Goal: Task Accomplishment & Management: Use online tool/utility

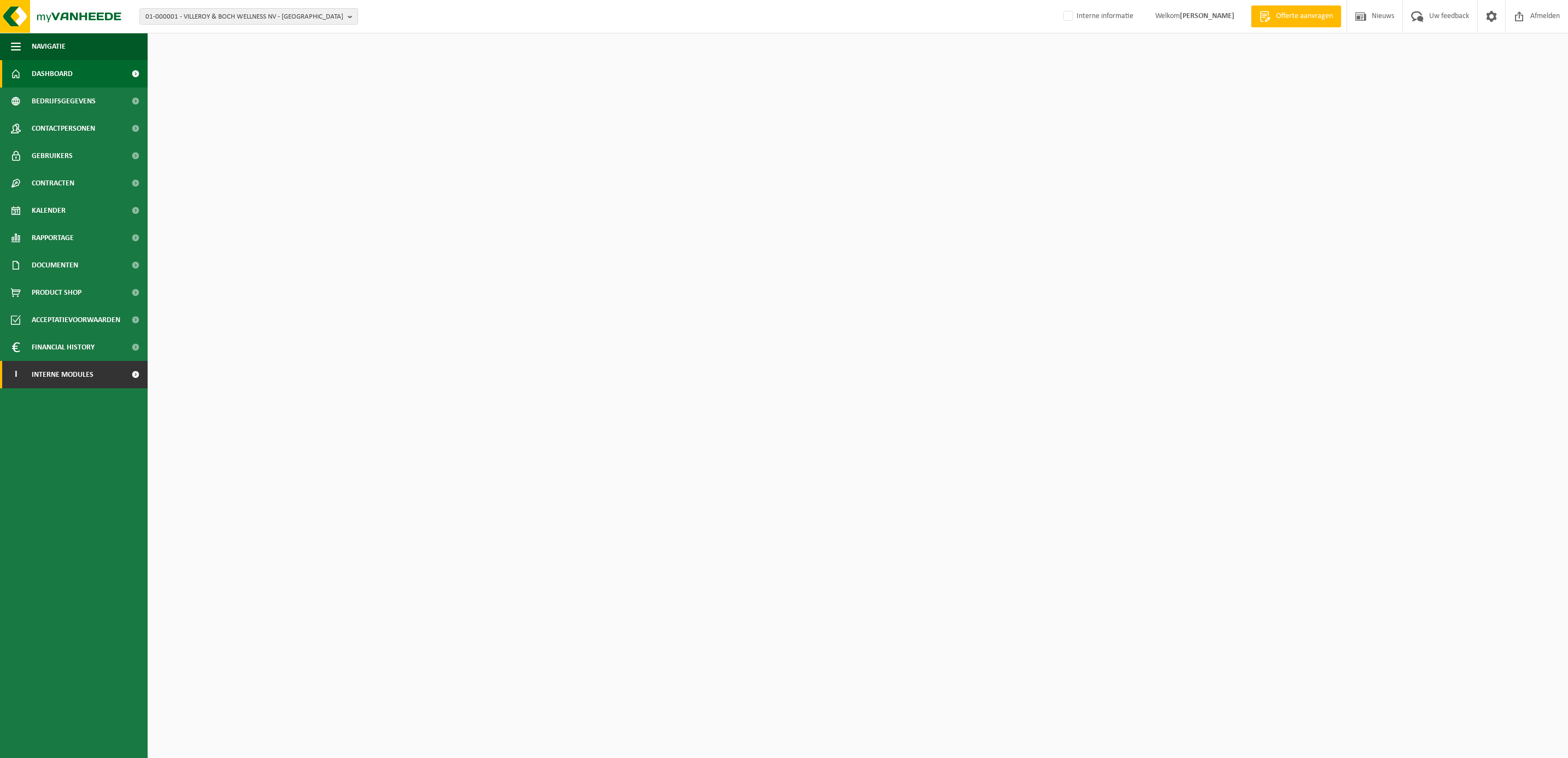
click at [62, 372] on span "Interne modules" at bounding box center [62, 374] width 62 height 27
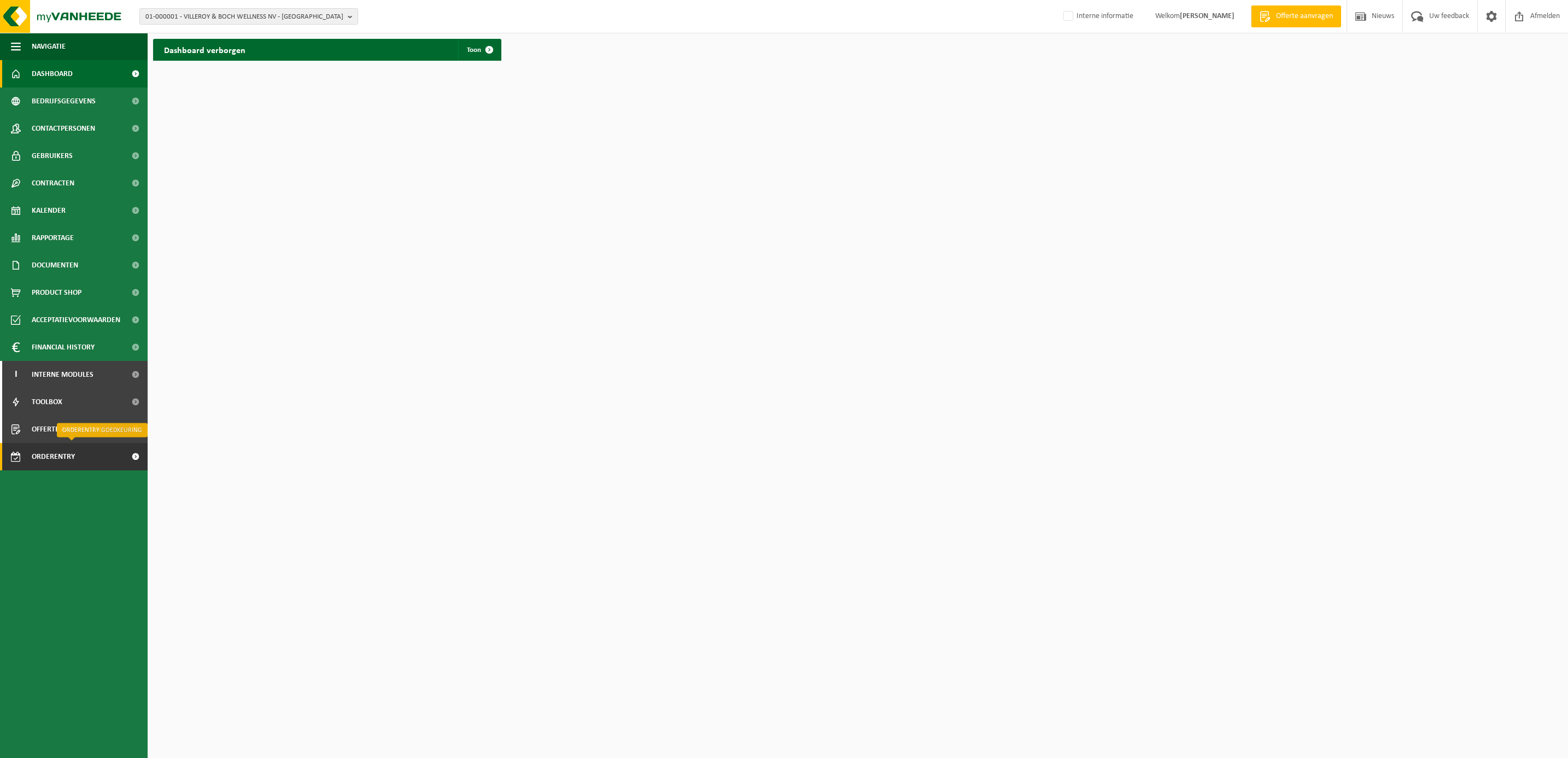
click at [53, 458] on span "Orderentry Goedkeuring" at bounding box center [77, 456] width 92 height 27
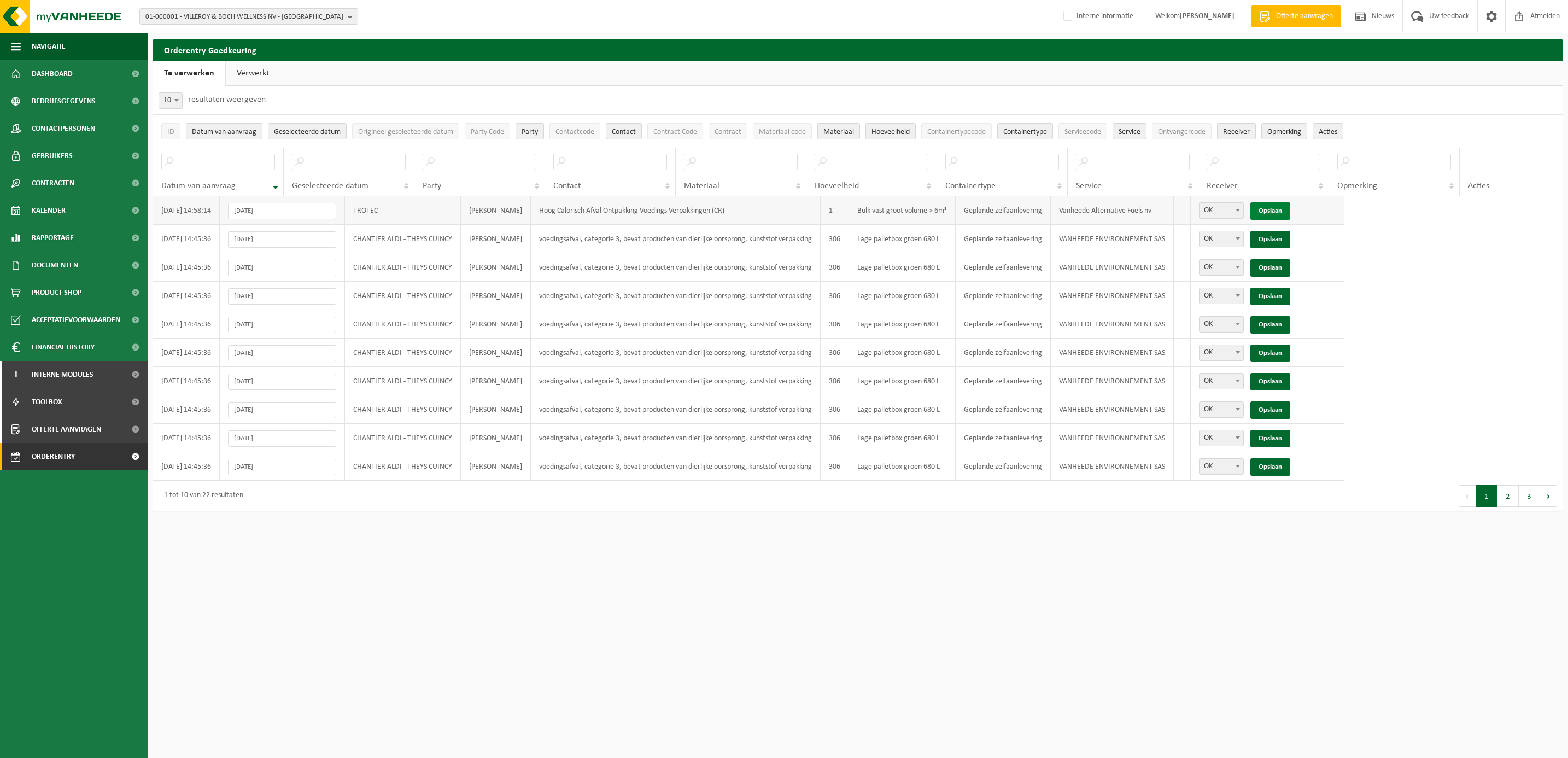
click at [1290, 205] on link "Opslaan" at bounding box center [1270, 211] width 40 height 18
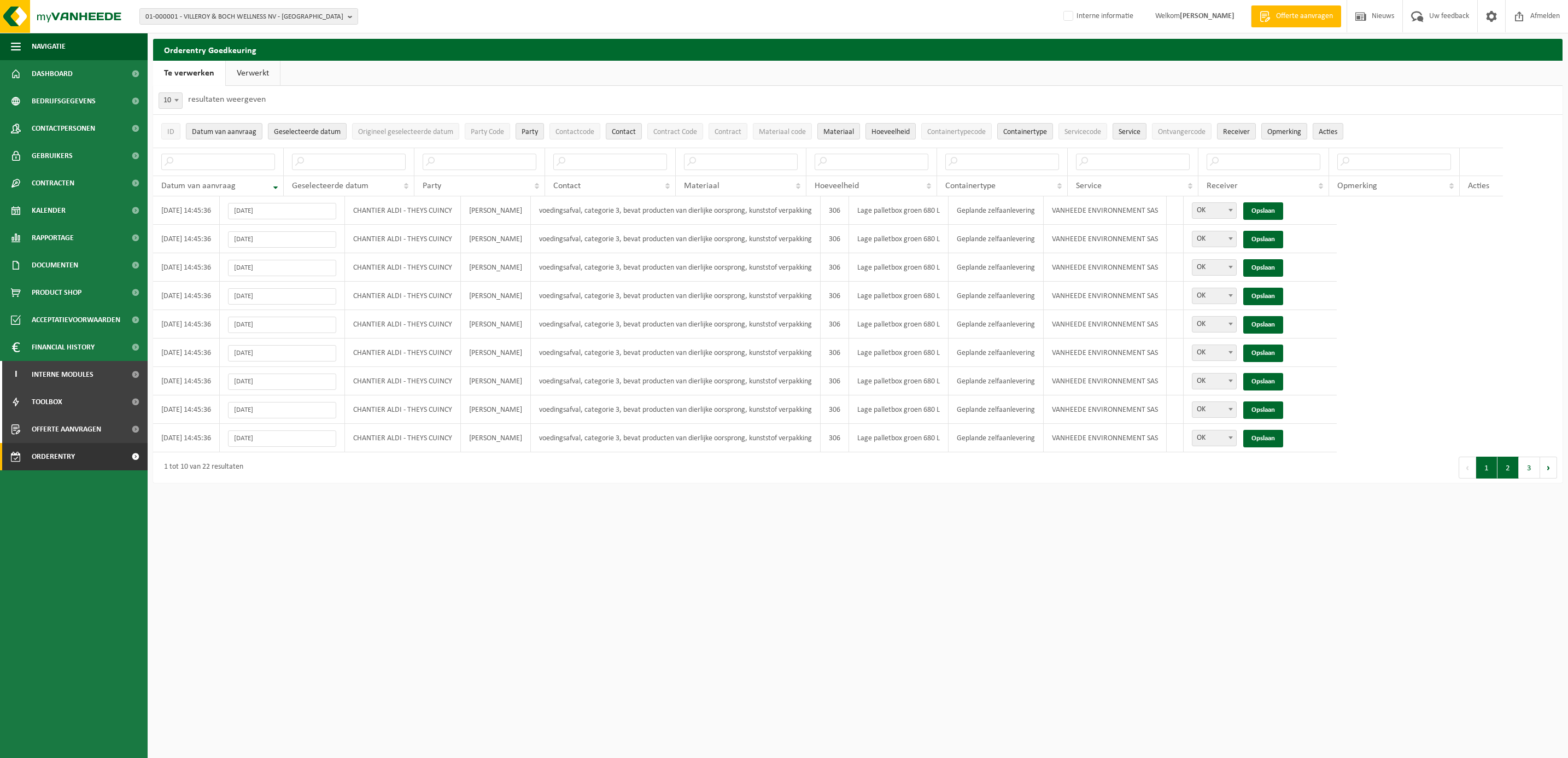
click at [1508, 471] on button "2" at bounding box center [1508, 467] width 21 height 22
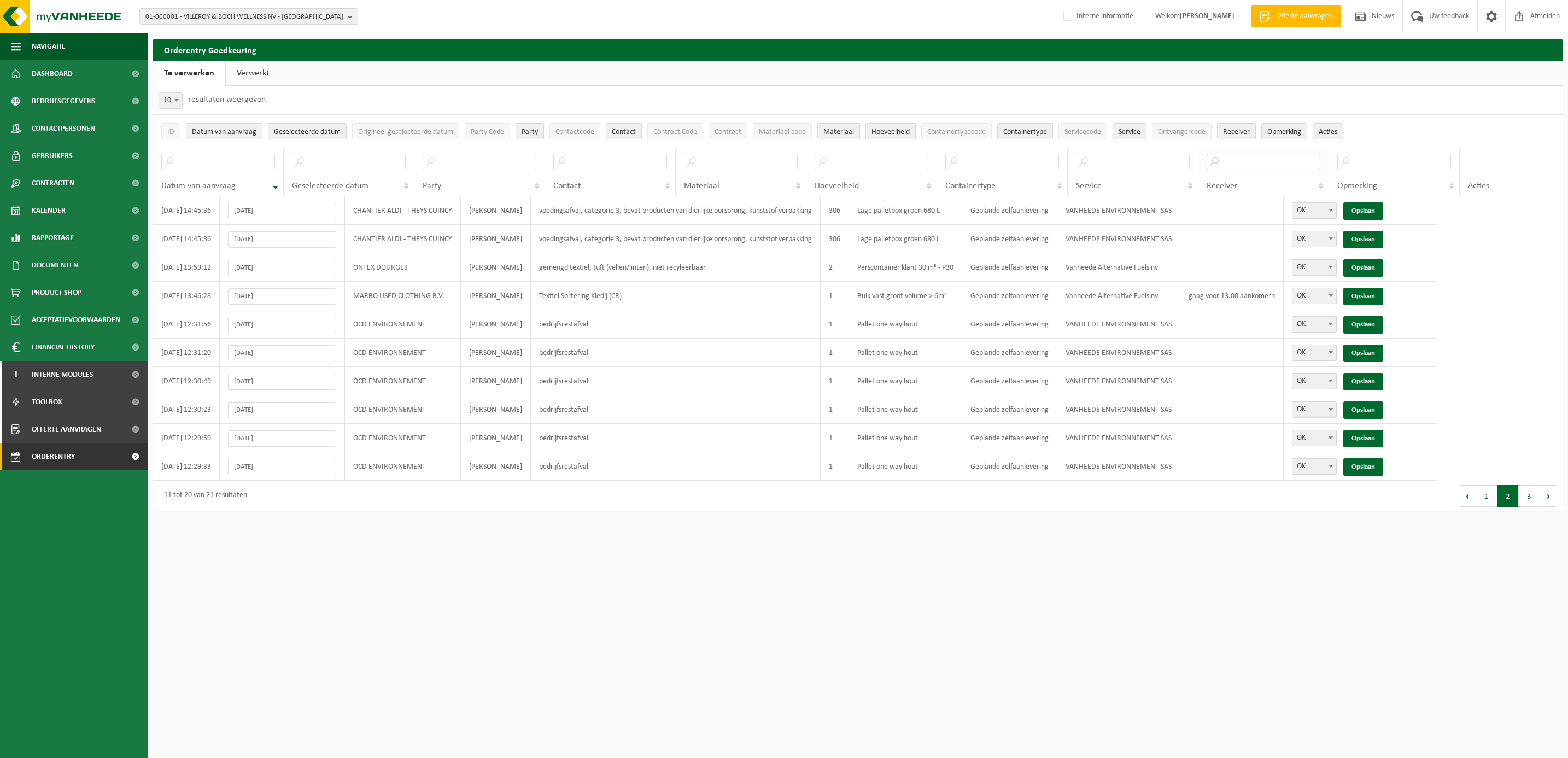
click at [1207, 165] on input "text" at bounding box center [1264, 162] width 114 height 16
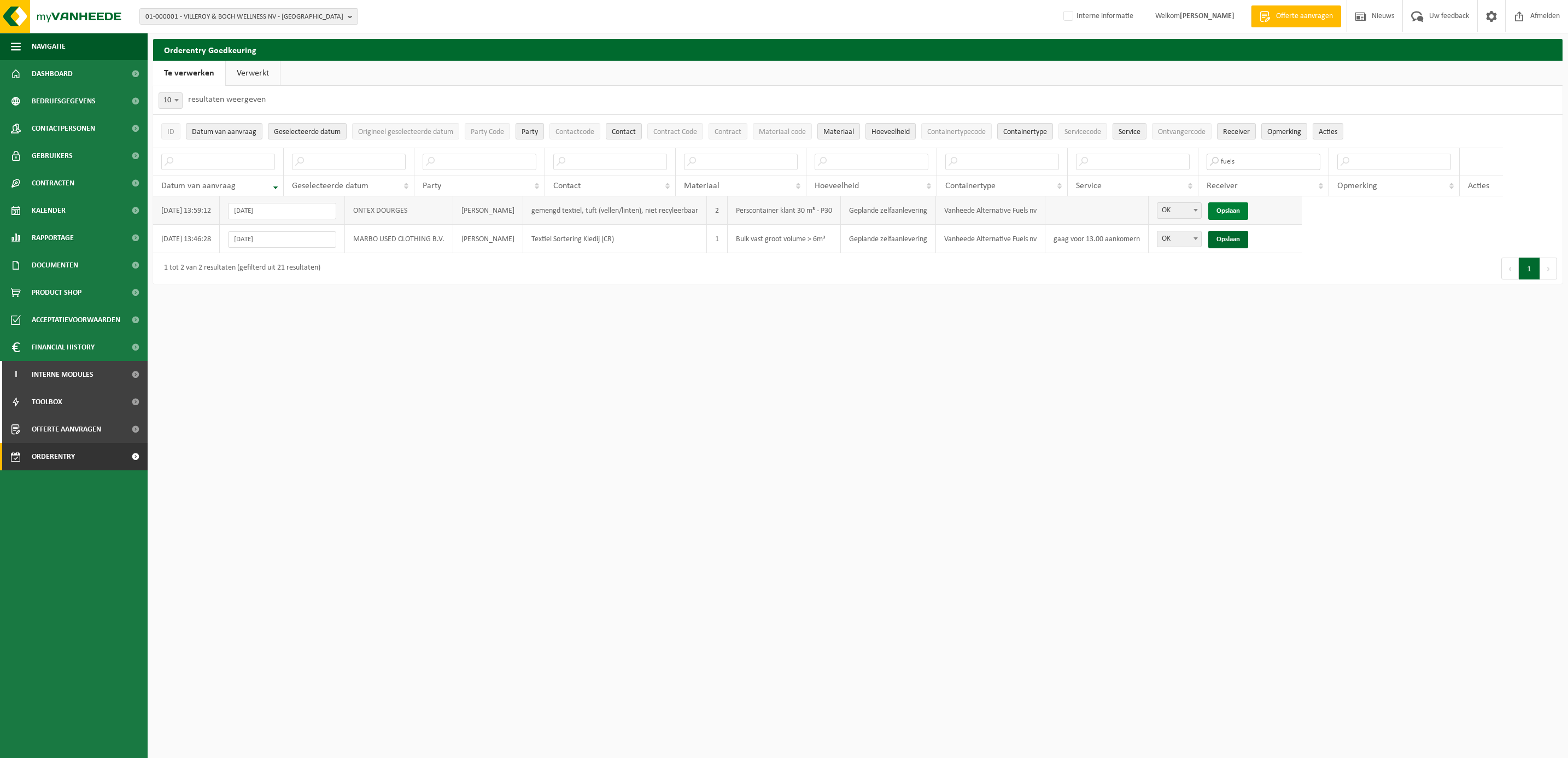
type input "fuels"
click at [1238, 212] on link "Opslaan" at bounding box center [1228, 211] width 40 height 18
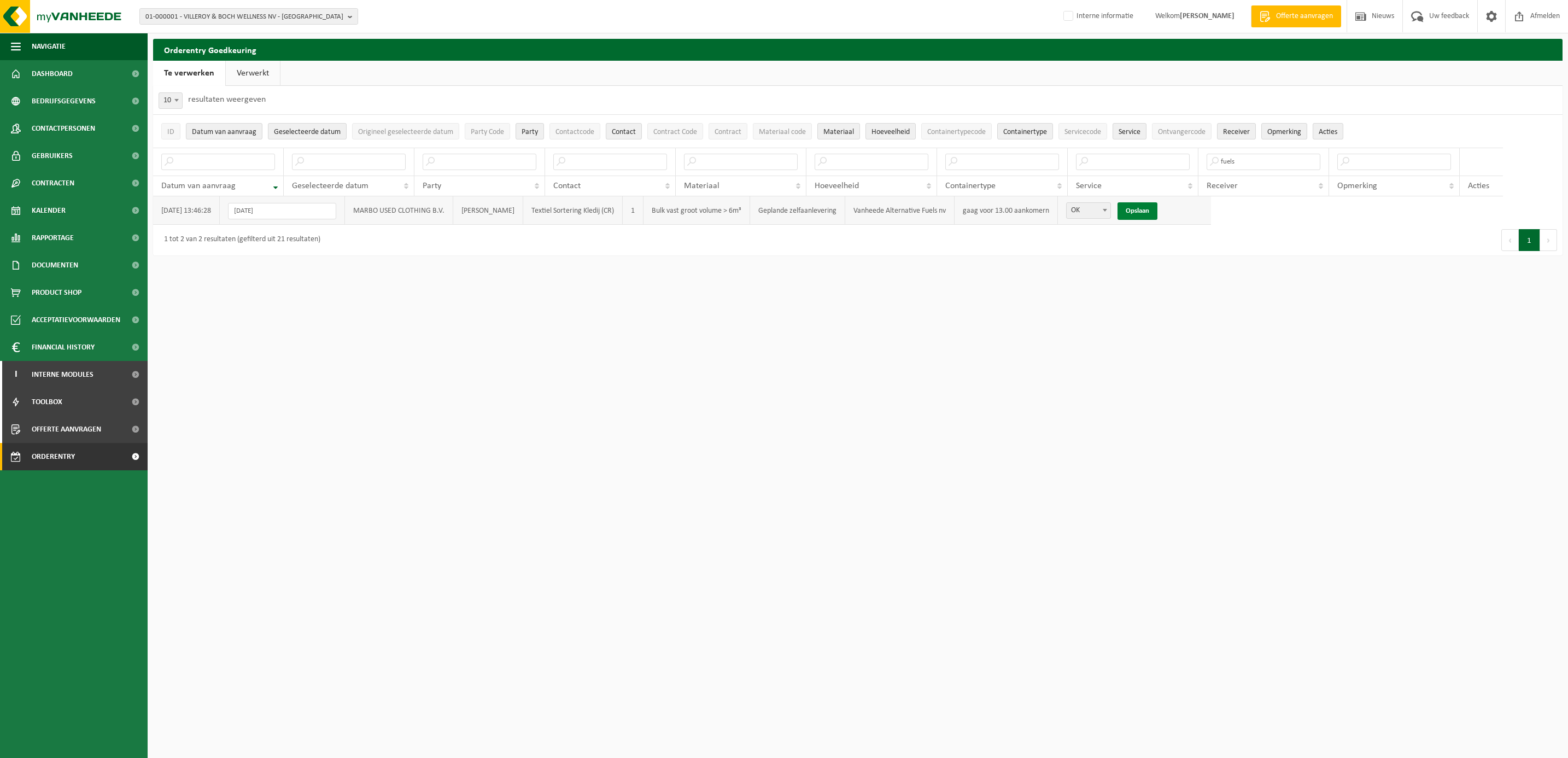
click at [1143, 213] on link "Opslaan" at bounding box center [1137, 211] width 40 height 18
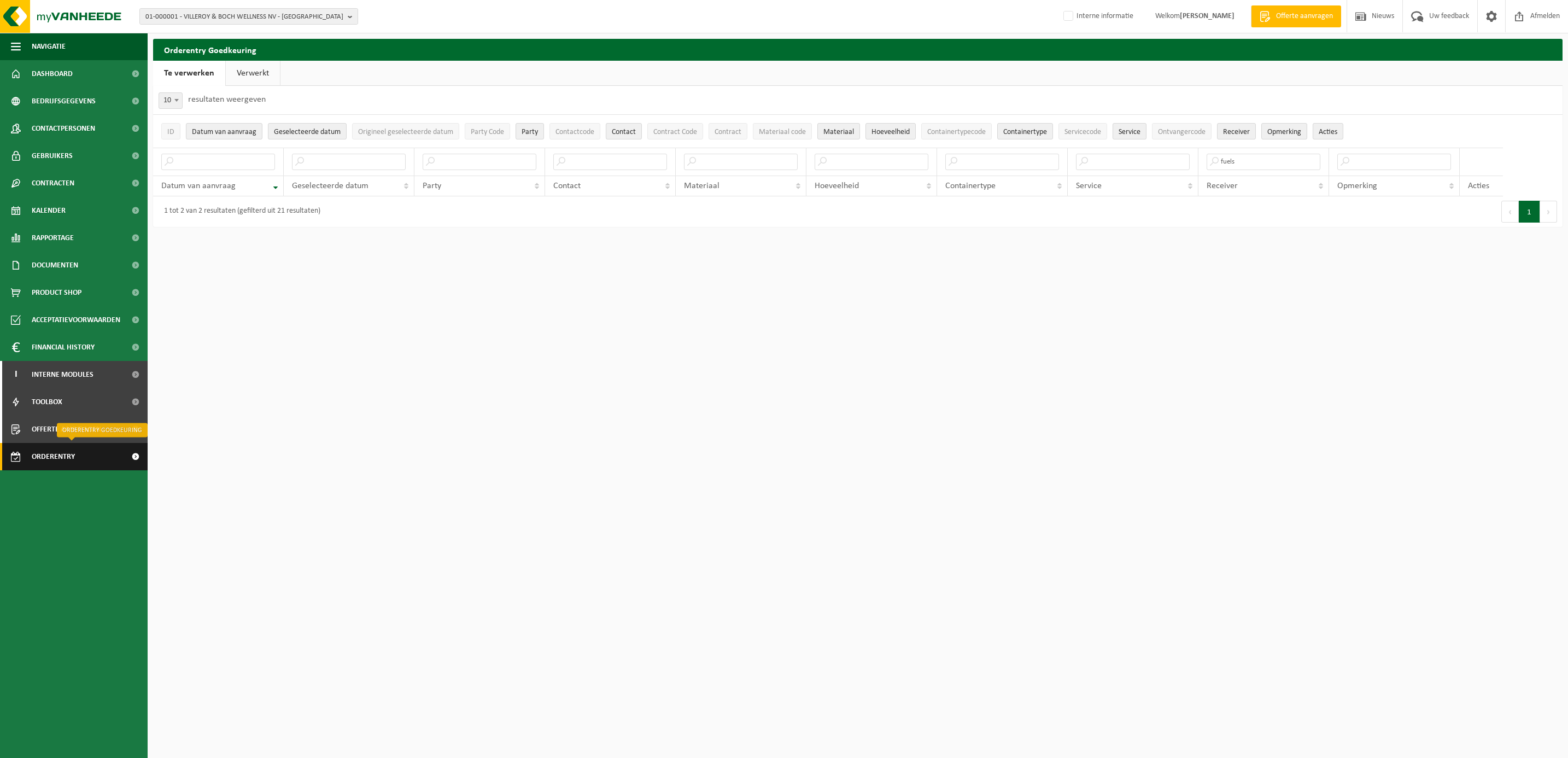
click at [42, 458] on span "Orderentry Goedkeuring" at bounding box center [77, 456] width 92 height 27
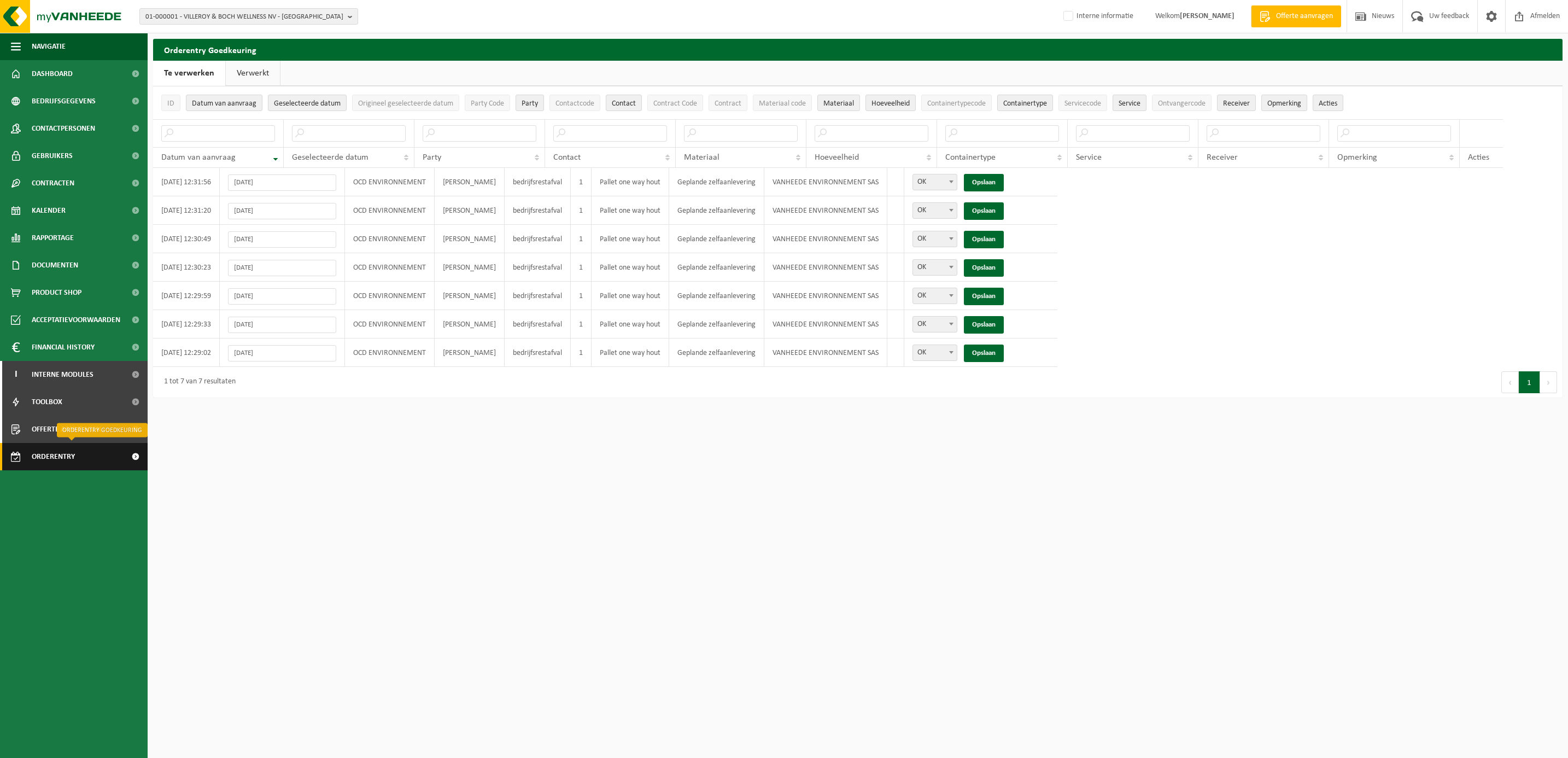
click at [35, 455] on span "Orderentry Goedkeuring" at bounding box center [77, 456] width 92 height 27
